Goal: Task Accomplishment & Management: Manage account settings

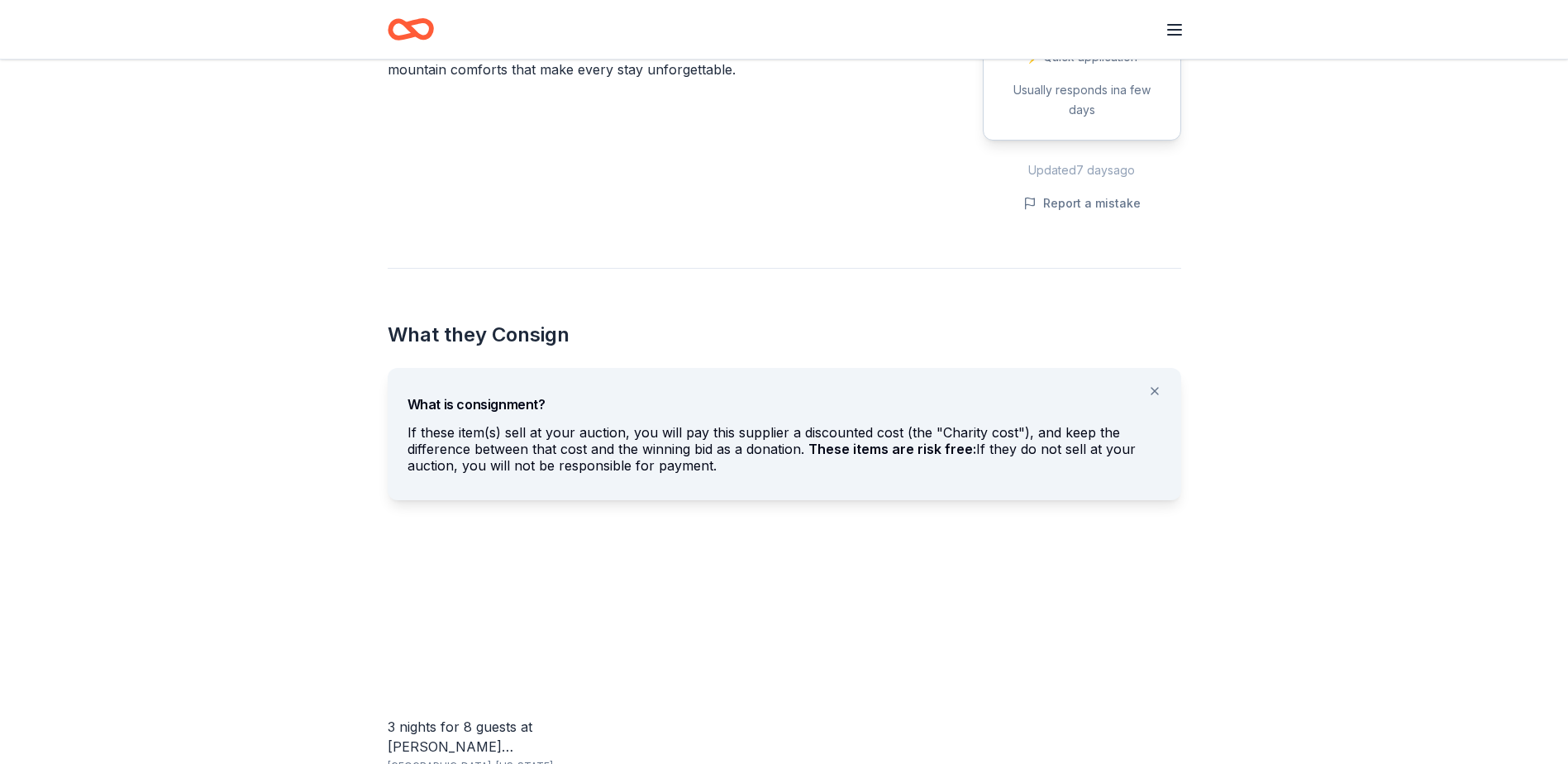
scroll to position [661, 0]
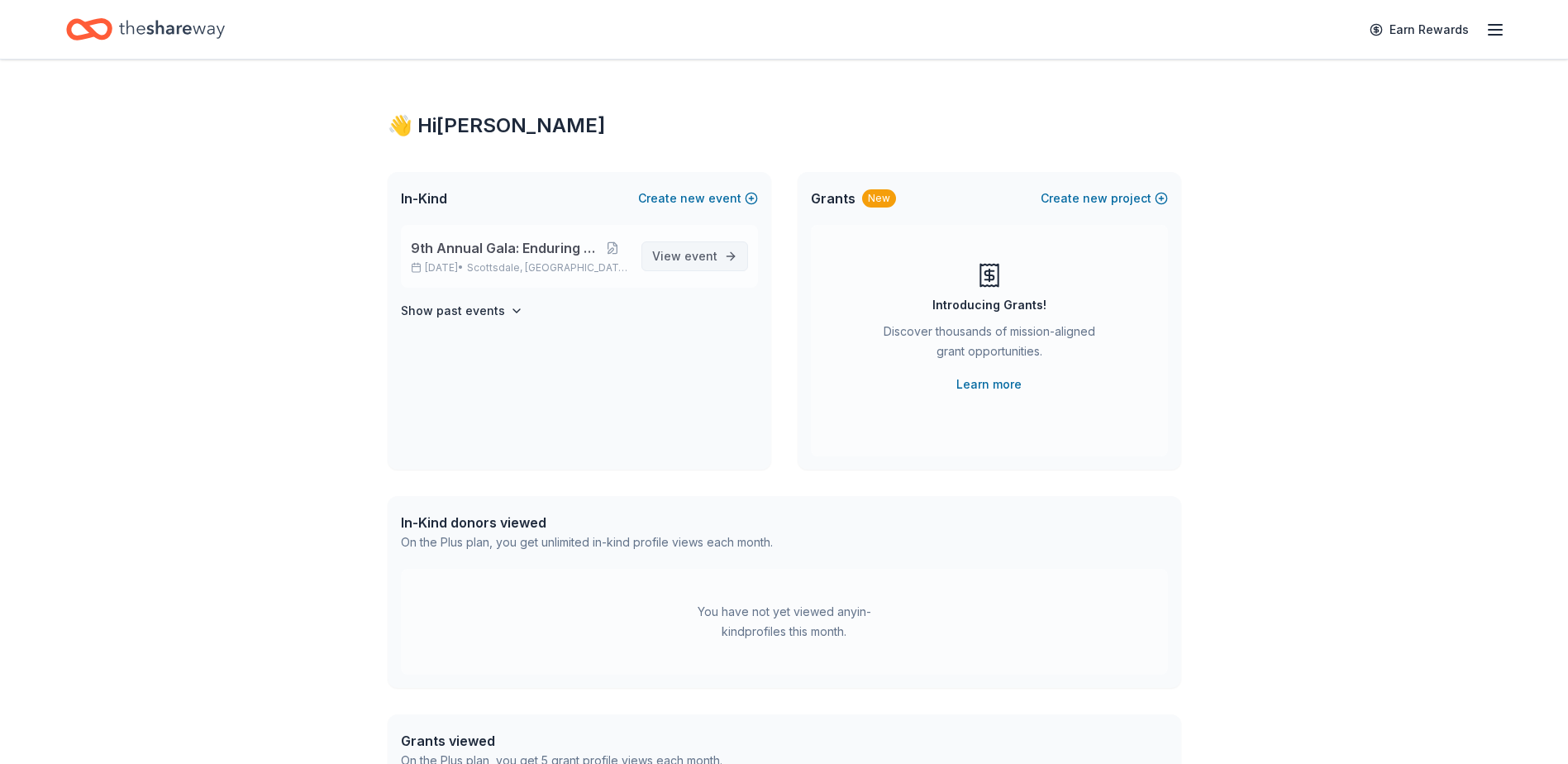
click at [684, 265] on span "View event" at bounding box center [684, 256] width 65 height 20
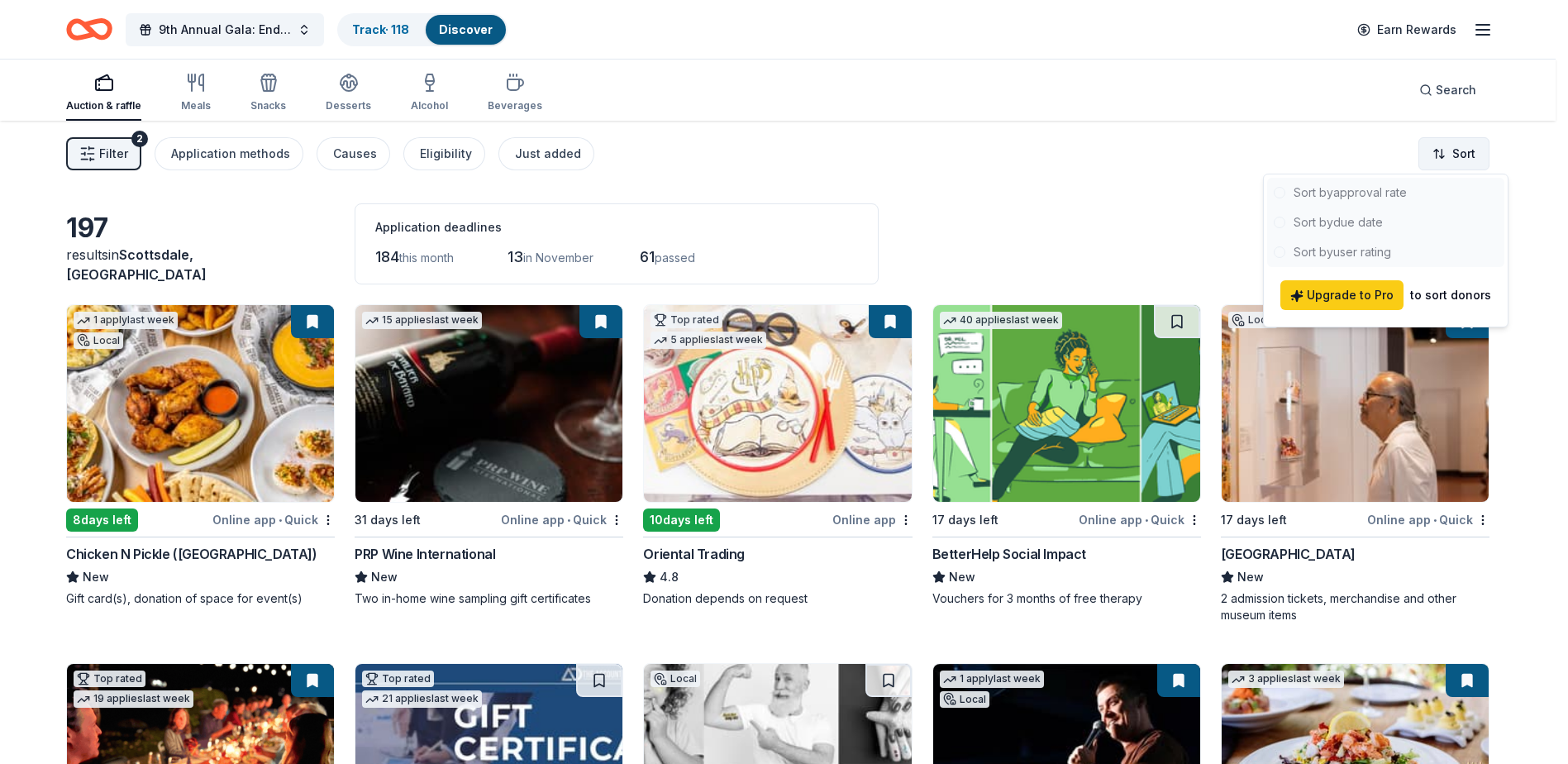
click at [1452, 154] on html "9th Annual Gala: Enduring Hope Track · 118 Discover Earn Rewards Auction & raff…" at bounding box center [784, 382] width 1568 height 764
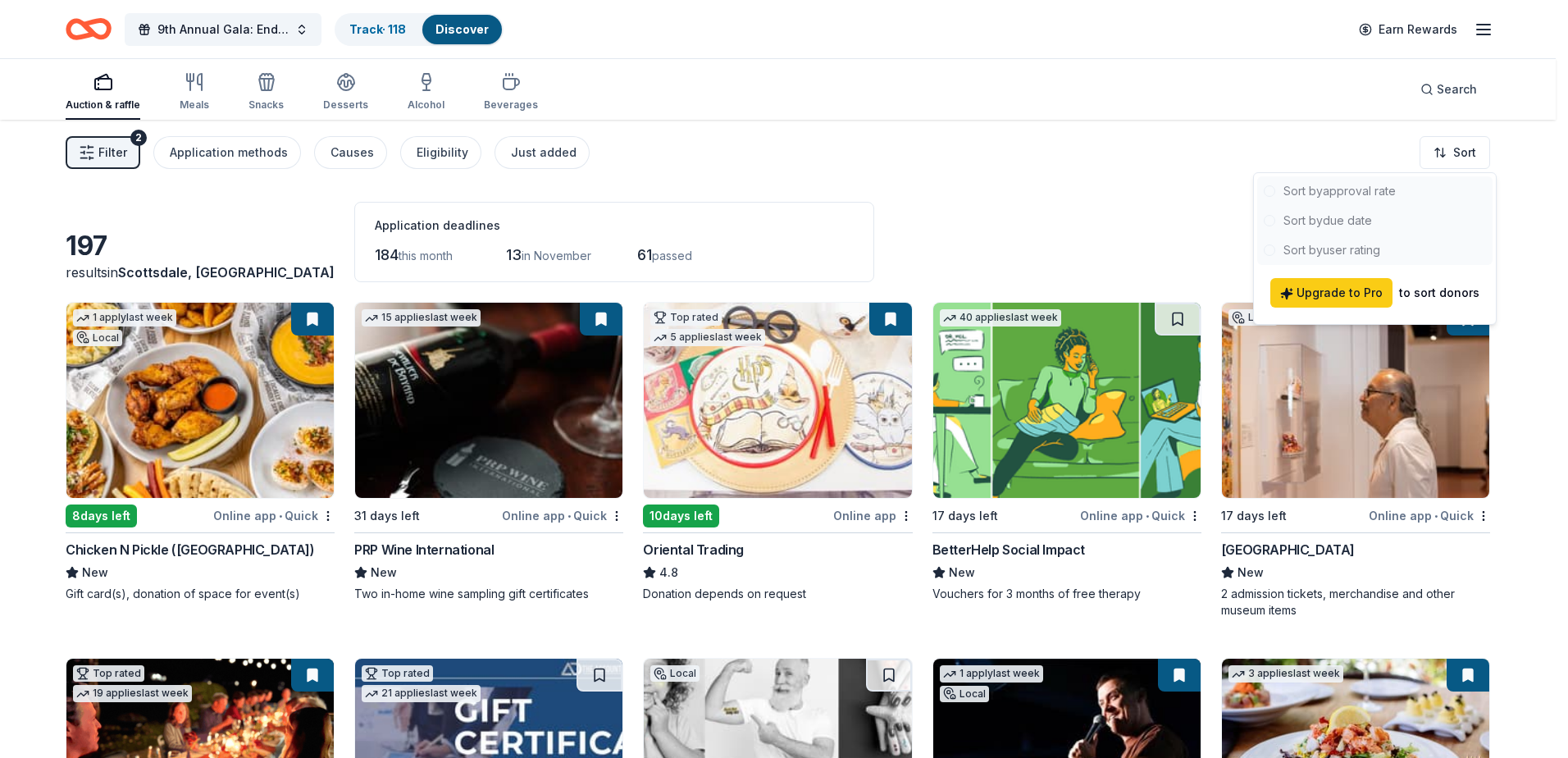
click at [1048, 178] on html "9th Annual Gala: Enduring Hope Track · 118 Discover Earn Rewards Auction & raff…" at bounding box center [784, 379] width 1568 height 758
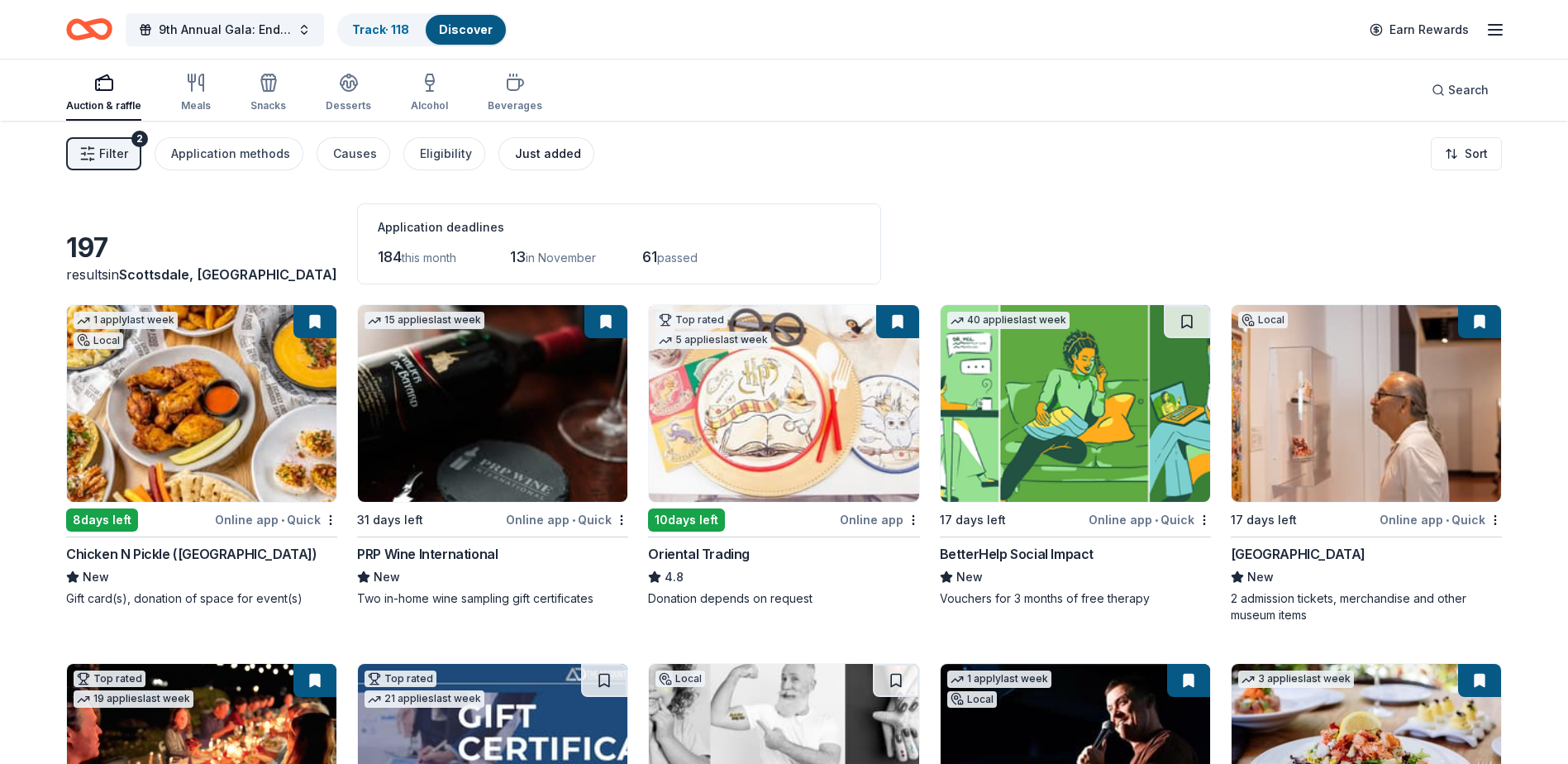
click at [550, 156] on div "Just added" at bounding box center [547, 154] width 66 height 20
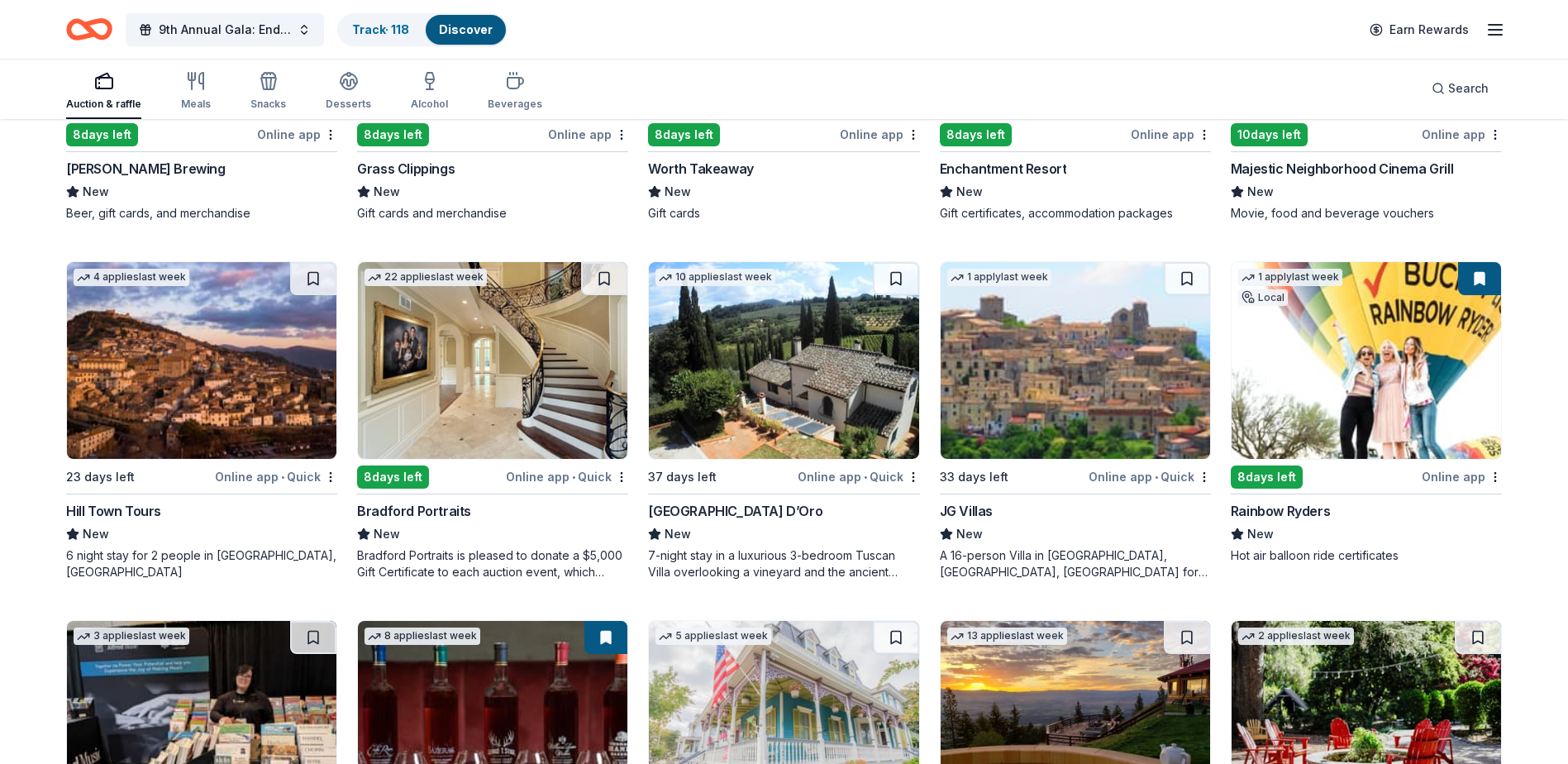
scroll to position [953, 0]
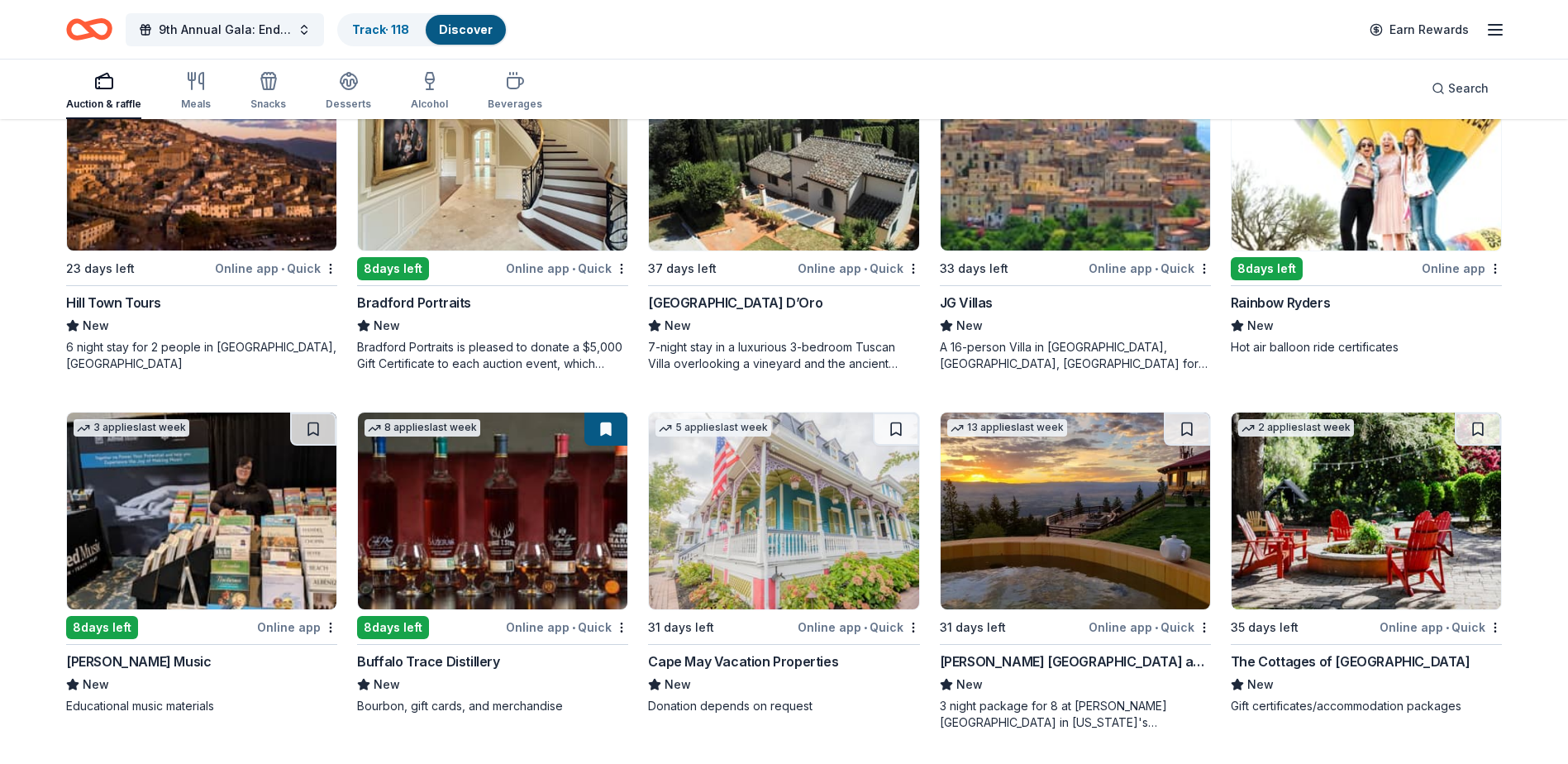
click at [1337, 660] on div "The Cottages of [GEOGRAPHIC_DATA]" at bounding box center [1350, 661] width 239 height 20
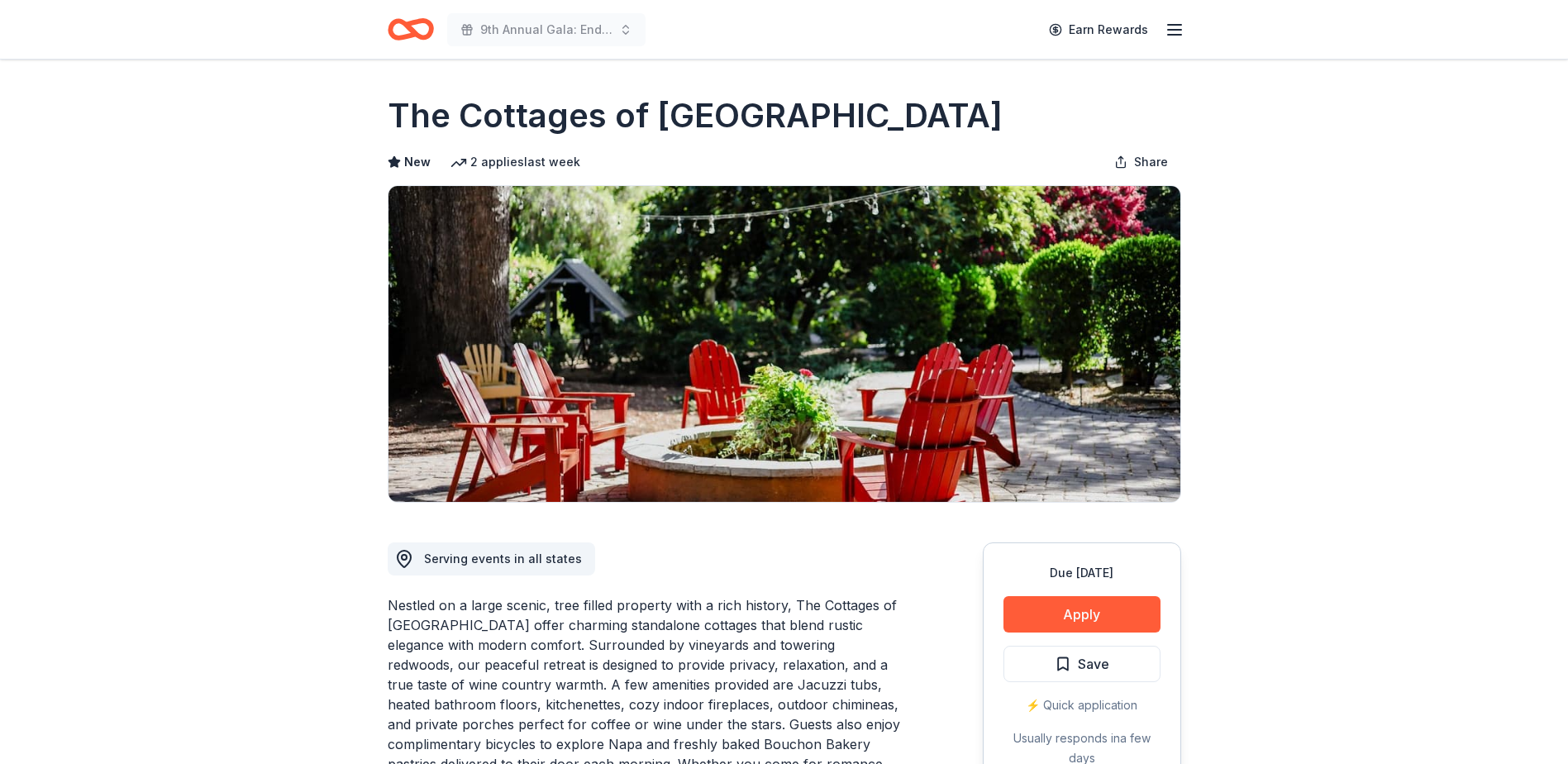
scroll to position [331, 0]
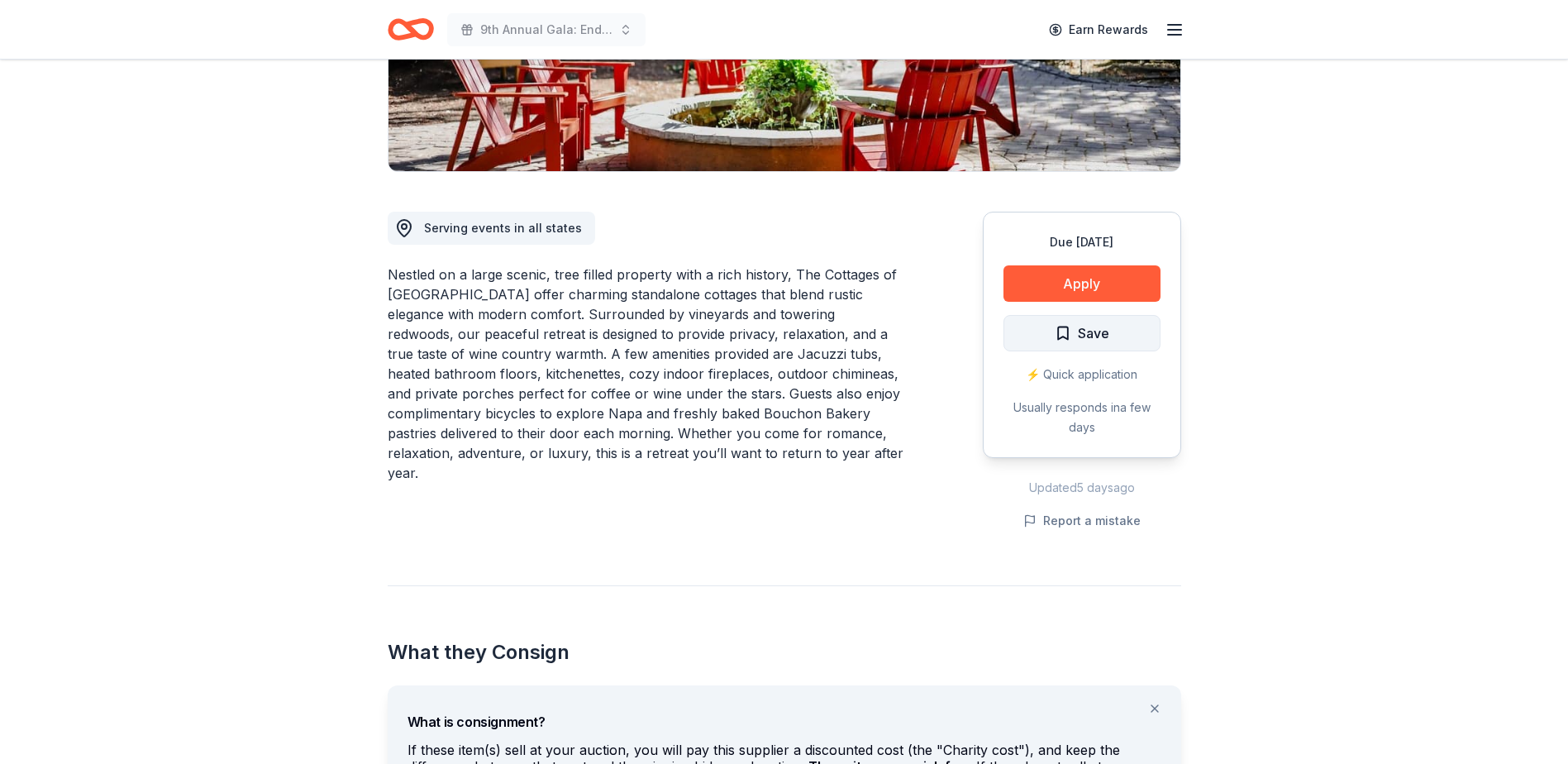
click at [1064, 332] on span "Save" at bounding box center [1082, 333] width 55 height 22
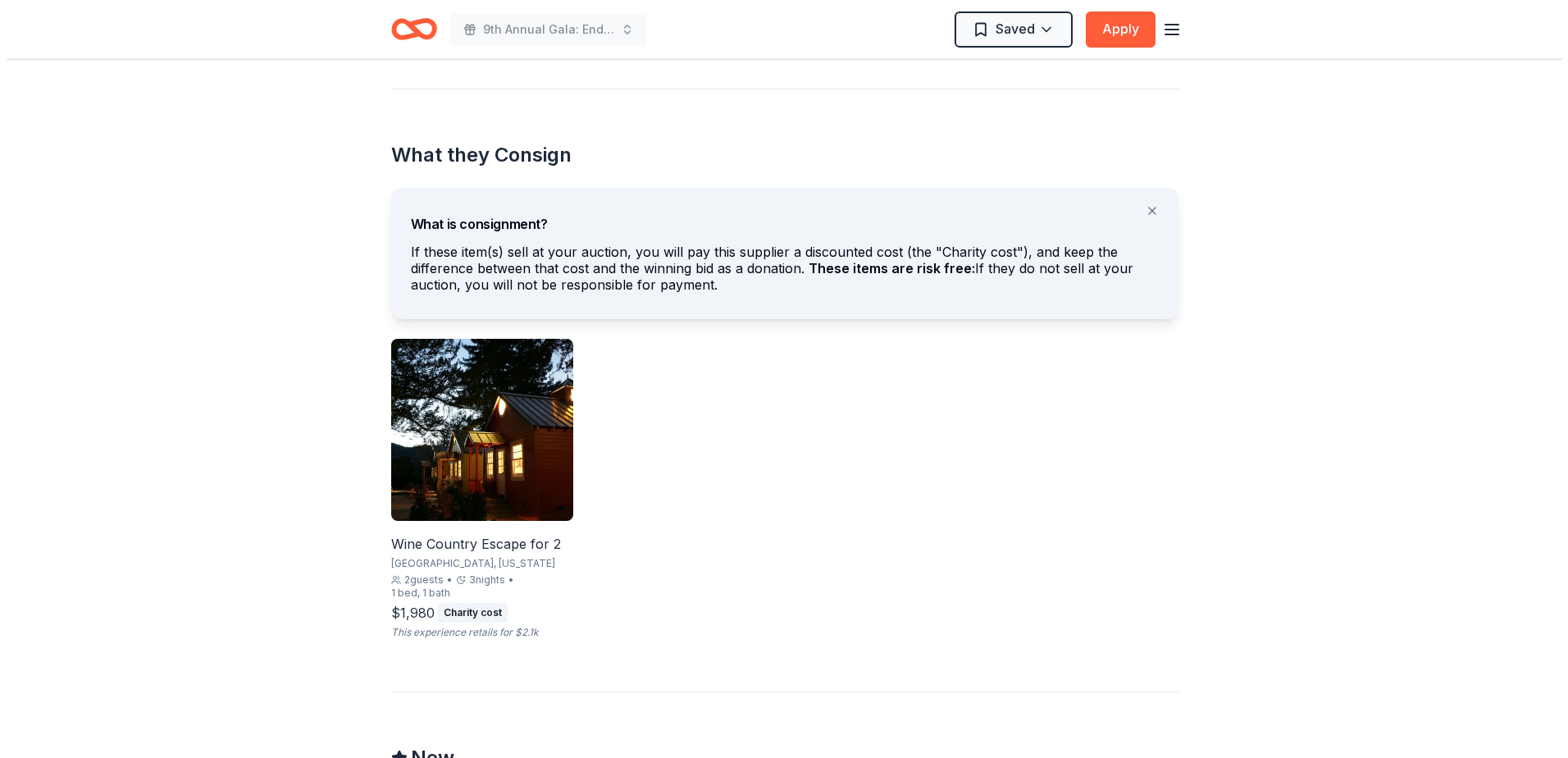
scroll to position [492, 0]
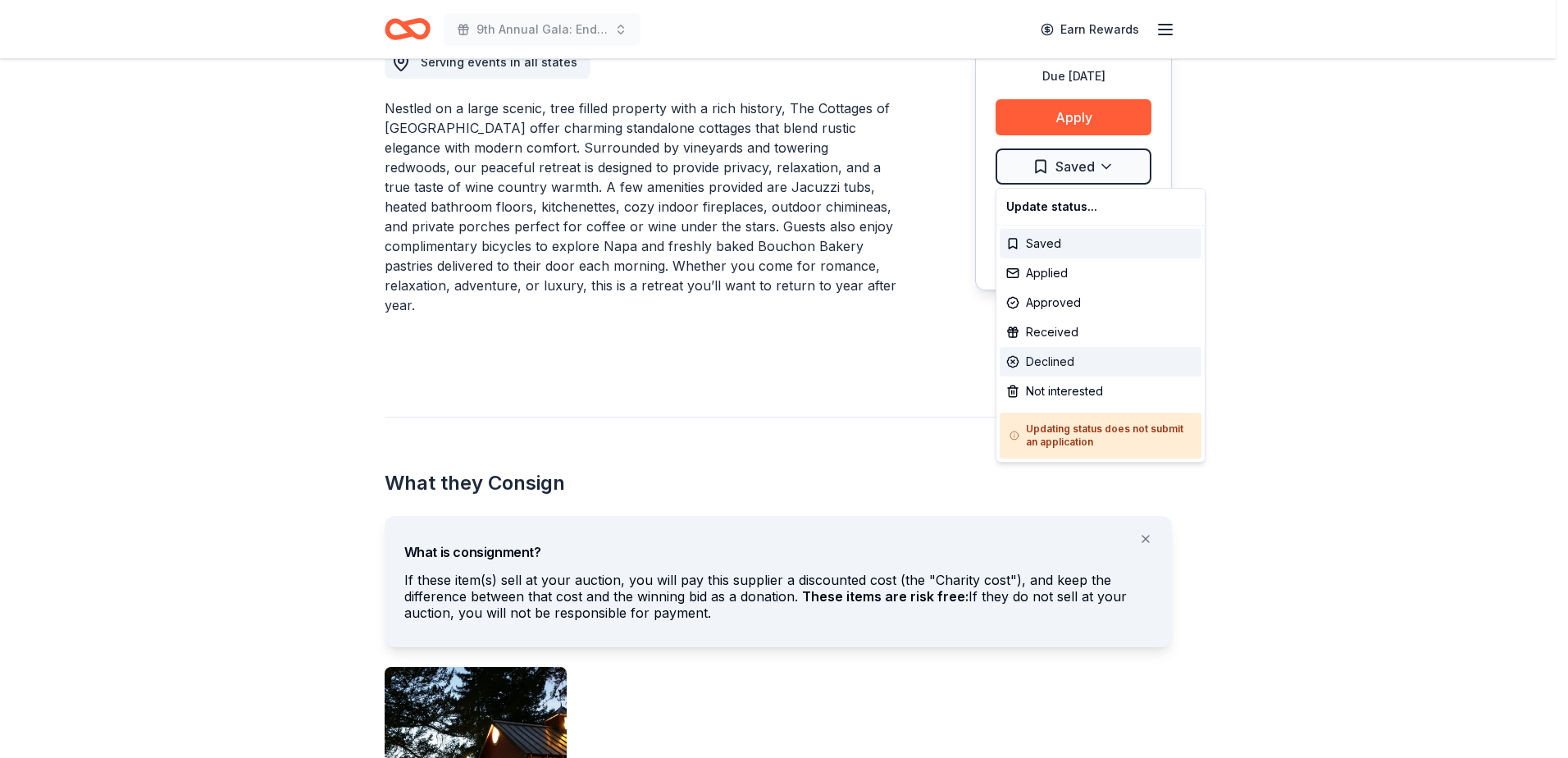
drag, startPoint x: 1052, startPoint y: 245, endPoint x: 1072, endPoint y: 367, distance: 123.6
click at [1070, 374] on div "Update status... Saved Applied Approved Received Declined Not interested Updati…" at bounding box center [1100, 326] width 210 height 275
click at [1072, 367] on div "Declined" at bounding box center [1101, 362] width 202 height 30
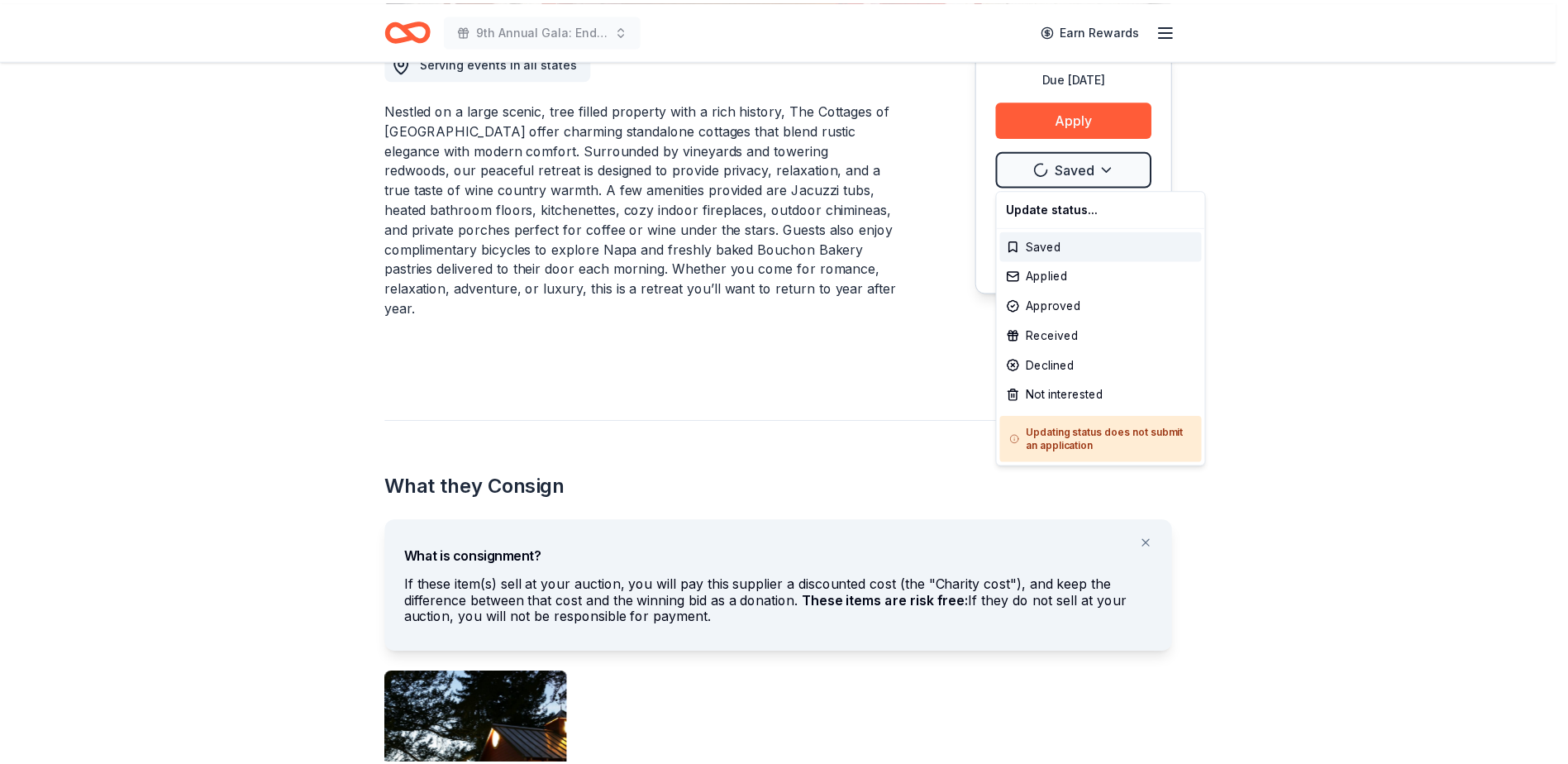
scroll to position [0, 0]
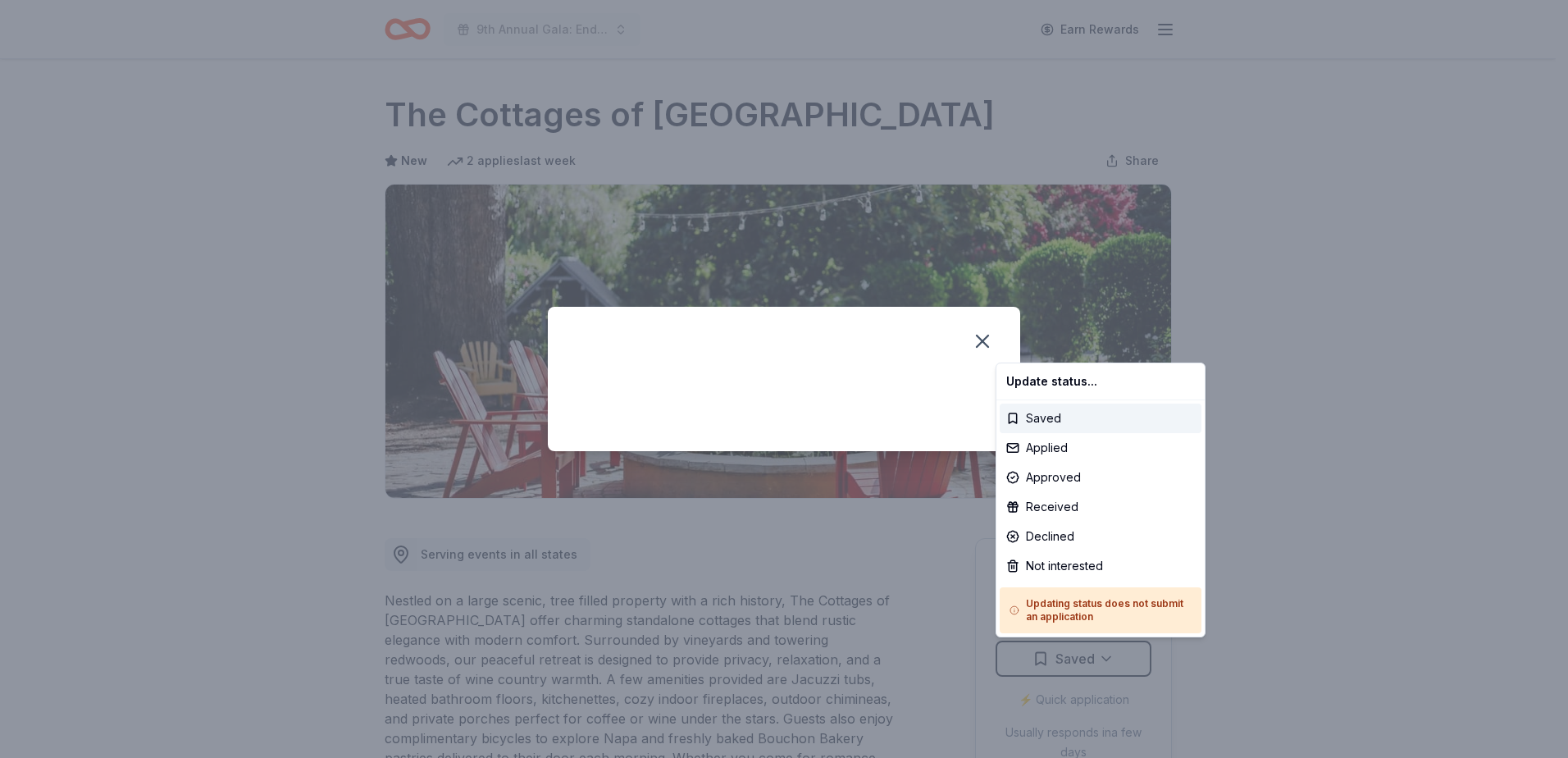
click at [980, 340] on html "9th Annual Gala: Enduring Hope Earn Rewards Due in 35 days Share The Cottages o…" at bounding box center [784, 379] width 1568 height 758
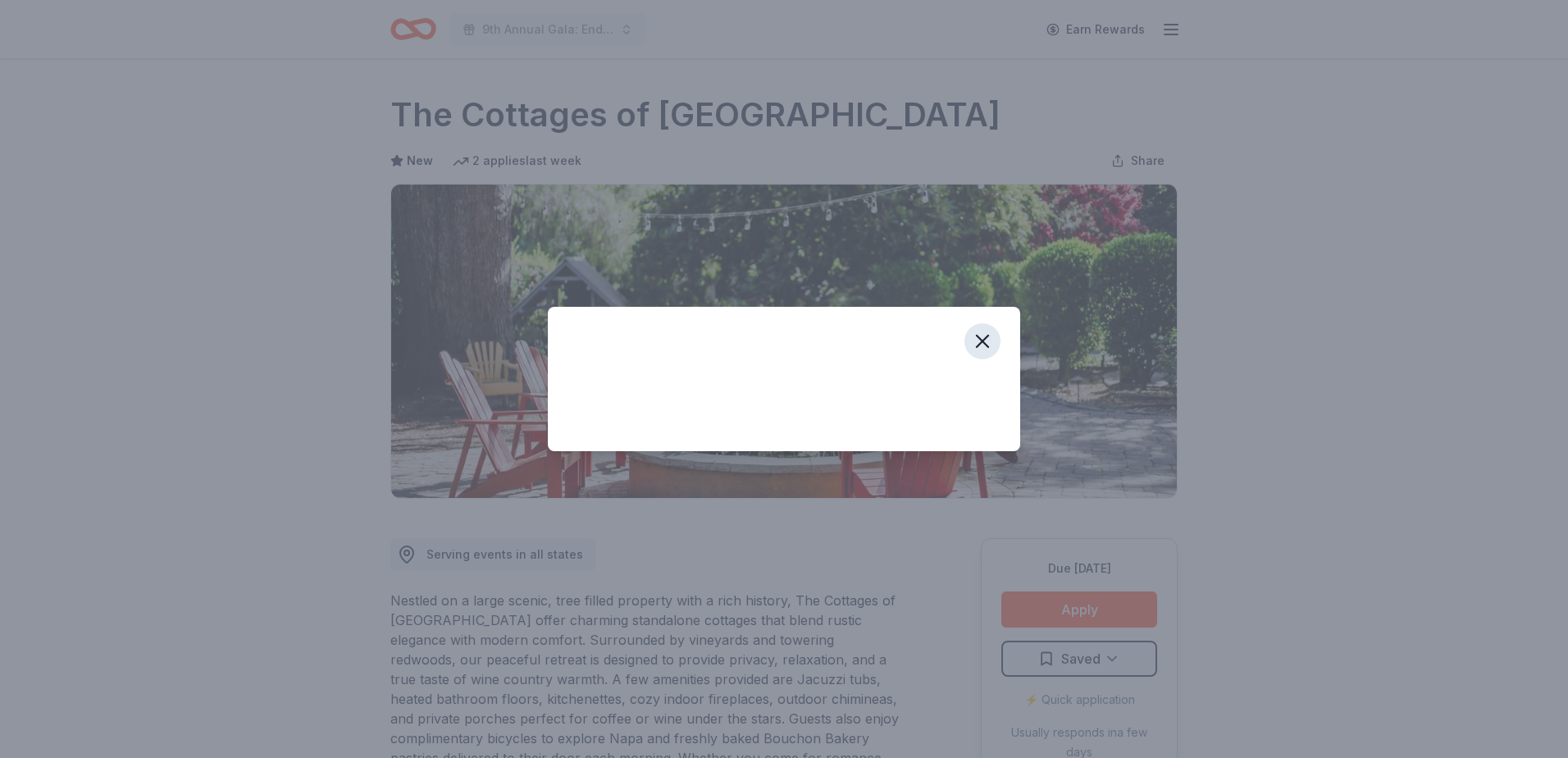
click at [998, 339] on button "button" at bounding box center [982, 341] width 36 height 36
